Goal: Task Accomplishment & Management: Use online tool/utility

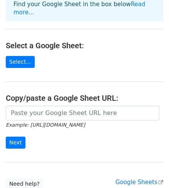
scroll to position [58, 0]
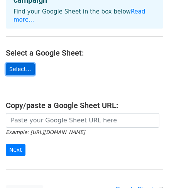
click at [18, 63] on link "Select..." at bounding box center [20, 69] width 29 height 12
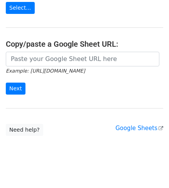
scroll to position [120, 0]
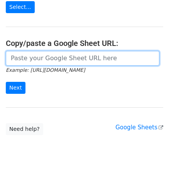
click at [25, 51] on input "url" at bounding box center [83, 58] width 154 height 15
click at [18, 51] on input "url" at bounding box center [83, 58] width 154 height 15
paste input "https://docs.google.com/spreadsheets/d/10shqC5FP5fm8oy4uKXKny63WdsA8c0DGH8LFTYc…"
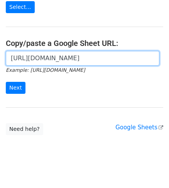
scroll to position [0, 174]
type input "https://docs.google.com/spreadsheets/d/10shqC5FP5fm8oy4uKXKny63WdsA8c0DGH8LFTYc…"
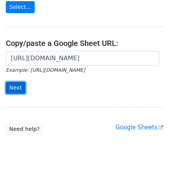
scroll to position [0, 0]
click at [19, 82] on input "Next" at bounding box center [16, 88] width 20 height 12
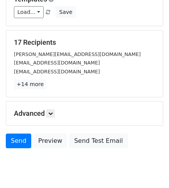
scroll to position [142, 0]
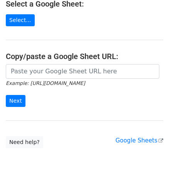
scroll to position [116, 0]
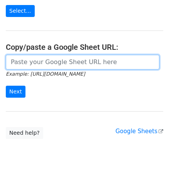
paste input "https://docs.google.com/spreadsheets/d/10shqC5FP5fm8oy4uKXKny63WdsA8c0DGH8LFTYc…"
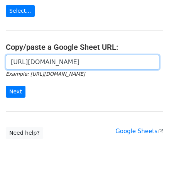
scroll to position [0, 174]
type input "https://docs.google.com/spreadsheets/d/10shqC5FP5fm8oy4uKXKny63WdsA8c0DGH8LFTYc…"
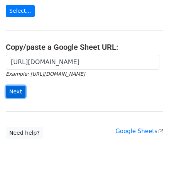
click at [20, 86] on input "Next" at bounding box center [16, 92] width 20 height 12
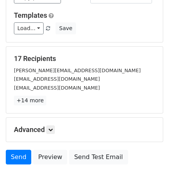
scroll to position [116, 0]
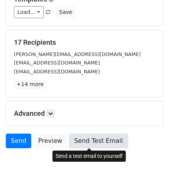
click at [82, 142] on link "Send Test Email" at bounding box center [98, 140] width 59 height 15
click at [82, 141] on link "Send Test Email" at bounding box center [98, 140] width 59 height 15
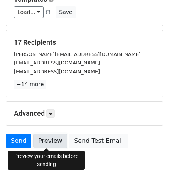
click at [45, 140] on link "Preview" at bounding box center [50, 140] width 34 height 15
click at [49, 139] on link "Preview" at bounding box center [50, 140] width 34 height 15
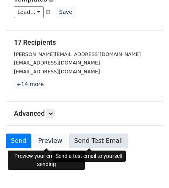
click at [91, 141] on link "Send Test Email" at bounding box center [98, 140] width 59 height 15
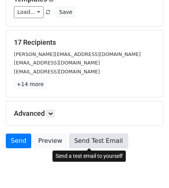
click at [93, 140] on link "Send Test Email" at bounding box center [98, 140] width 59 height 15
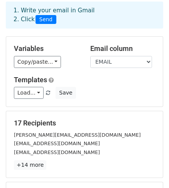
scroll to position [0, 0]
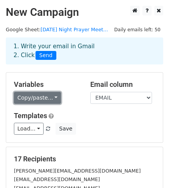
click at [50, 97] on link "Copy/paste..." at bounding box center [37, 98] width 47 height 12
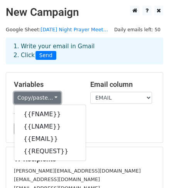
click at [50, 97] on link "Copy/paste..." at bounding box center [37, 98] width 47 height 12
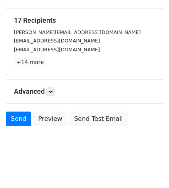
scroll to position [142, 0]
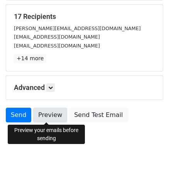
click at [42, 115] on link "Preview" at bounding box center [50, 115] width 34 height 15
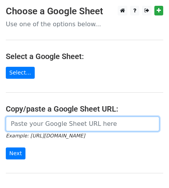
click at [12, 126] on input "url" at bounding box center [83, 123] width 154 height 15
paste input "[URL][DOMAIN_NAME]"
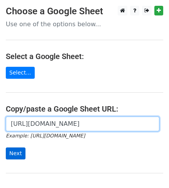
type input "[URL][DOMAIN_NAME]"
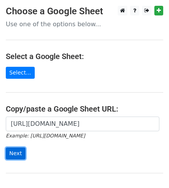
click at [18, 150] on input "Next" at bounding box center [16, 153] width 20 height 12
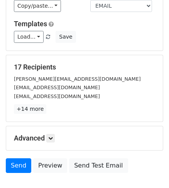
scroll to position [116, 0]
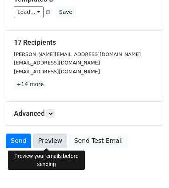
click at [49, 140] on link "Preview" at bounding box center [50, 140] width 34 height 15
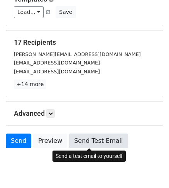
click at [87, 142] on link "Send Test Email" at bounding box center [98, 140] width 59 height 15
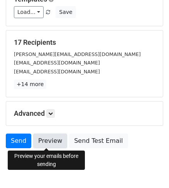
click at [45, 142] on link "Preview" at bounding box center [50, 140] width 34 height 15
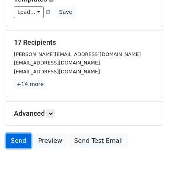
click at [20, 142] on link "Send" at bounding box center [18, 140] width 25 height 15
